Goal: Transaction & Acquisition: Purchase product/service

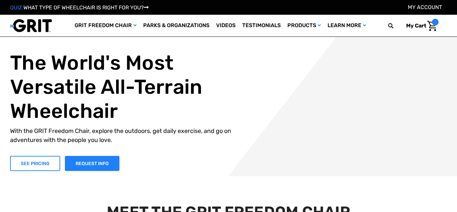
click at [37, 160] on link "SEE PRICING" at bounding box center [35, 162] width 50 height 15
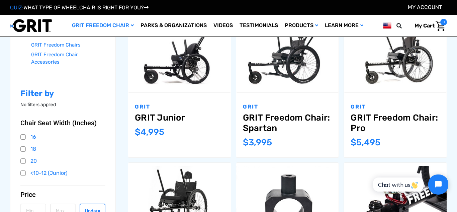
scroll to position [80, 0]
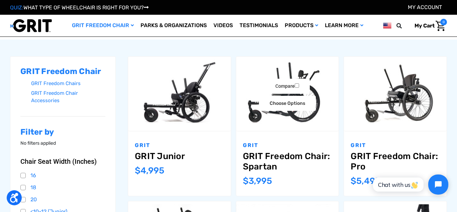
click at [264, 157] on link "GRIT Freedom Chair: Spartan" at bounding box center [287, 161] width 89 height 21
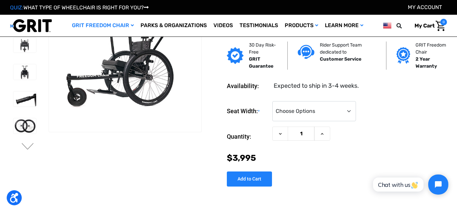
scroll to position [7, 0]
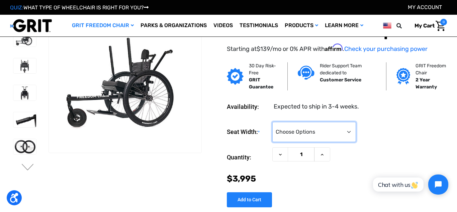
click at [336, 131] on select "Choose Options 16" 18" 20"" at bounding box center [314, 132] width 84 height 20
click at [345, 129] on select "Choose Options 16" 18" 20"" at bounding box center [314, 132] width 84 height 20
select select "326"
click at [272, 122] on select "Choose Options 16" 18" 20"" at bounding box center [314, 132] width 84 height 20
